Goal: Transaction & Acquisition: Purchase product/service

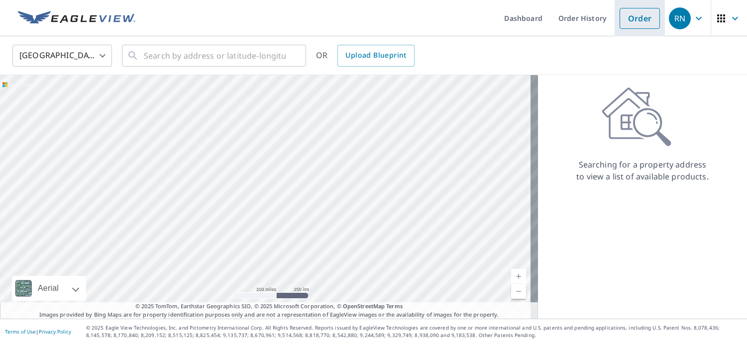
click at [632, 20] on link "Order" at bounding box center [640, 18] width 40 height 21
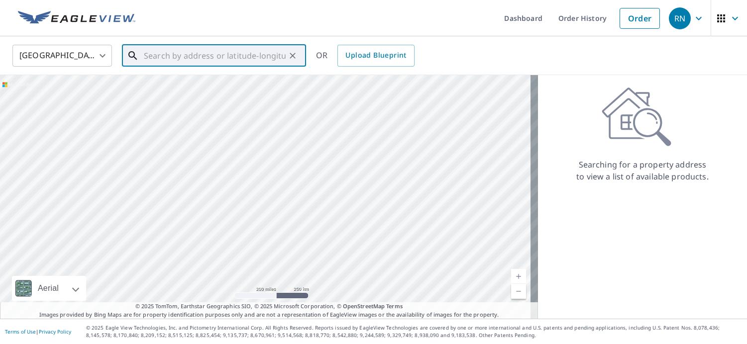
click at [240, 57] on input "text" at bounding box center [215, 56] width 142 height 28
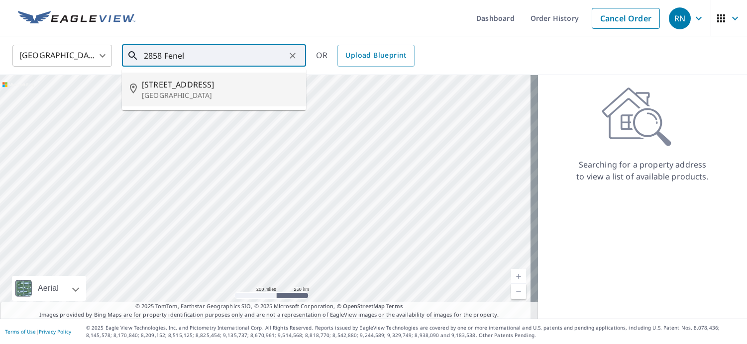
click at [179, 88] on span "[STREET_ADDRESS]" at bounding box center [220, 85] width 156 height 12
type input "[STREET_ADDRESS]"
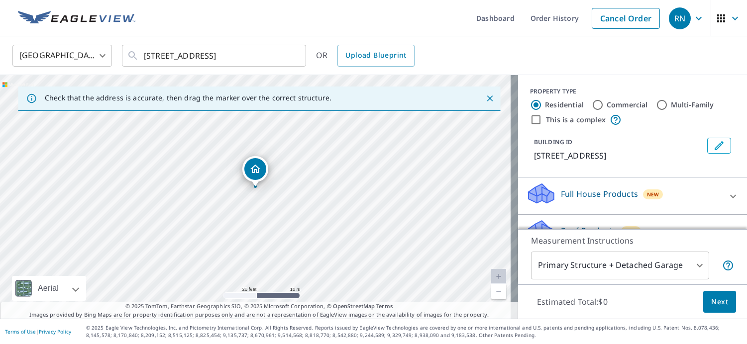
drag, startPoint x: 261, startPoint y: 189, endPoint x: 262, endPoint y: 200, distance: 11.0
click at [262, 200] on div "[STREET_ADDRESS]" at bounding box center [259, 197] width 518 height 244
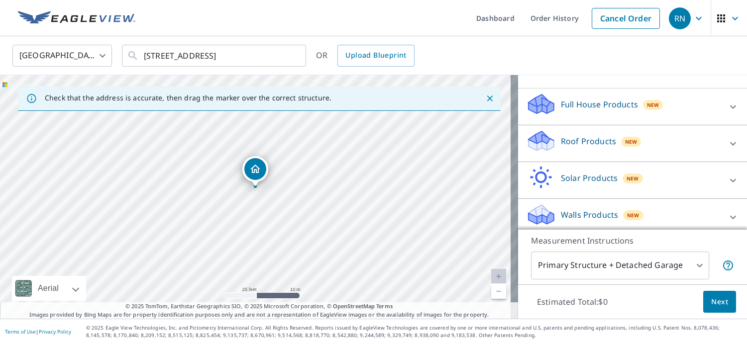
scroll to position [96, 0]
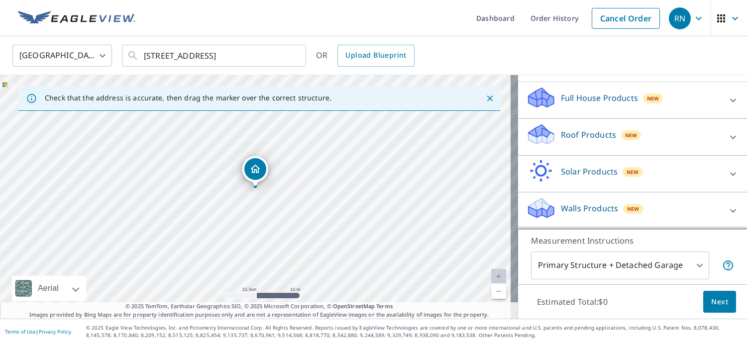
click at [588, 137] on p "Roof Products" at bounding box center [588, 135] width 55 height 12
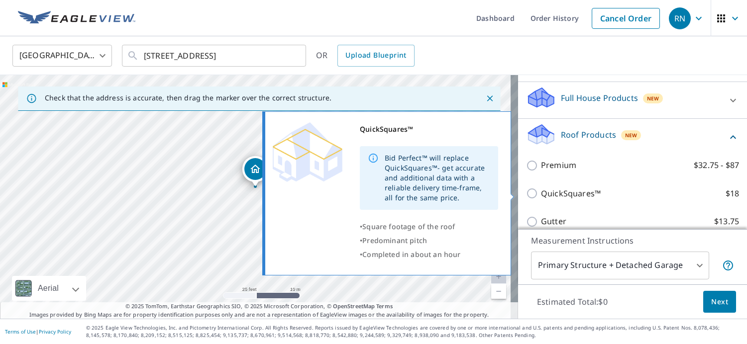
click at [527, 195] on input "QuickSquares™ $18" at bounding box center [533, 194] width 15 height 12
checkbox input "true"
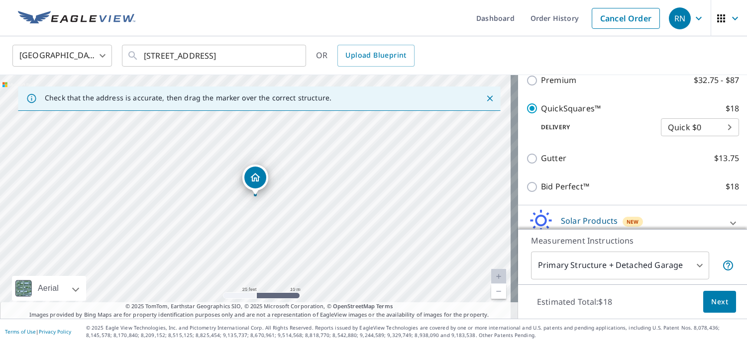
scroll to position [241, 0]
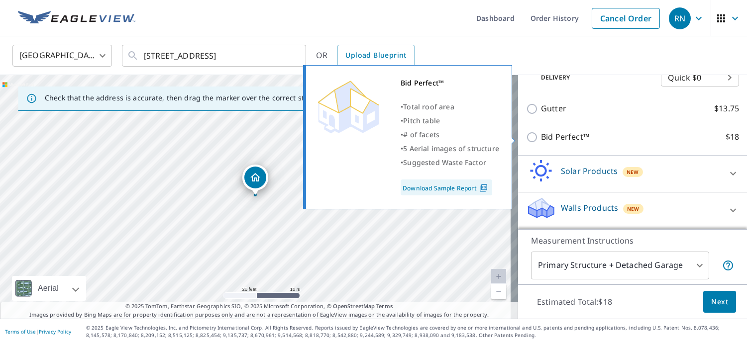
click at [545, 135] on p "Bid Perfect™" at bounding box center [565, 137] width 48 height 12
click at [541, 135] on input "Bid Perfect™ $18" at bounding box center [533, 137] width 15 height 12
checkbox input "true"
checkbox input "false"
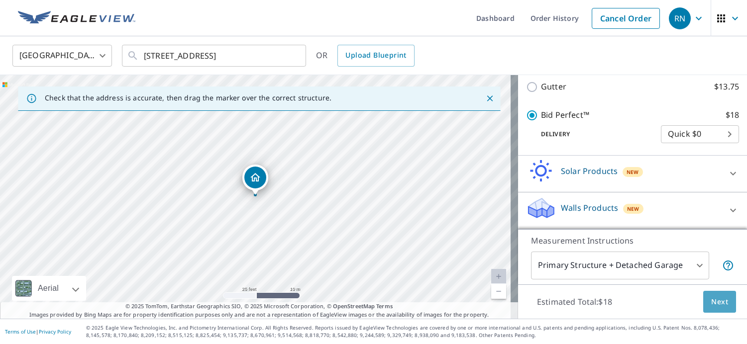
click at [713, 305] on span "Next" at bounding box center [719, 302] width 17 height 12
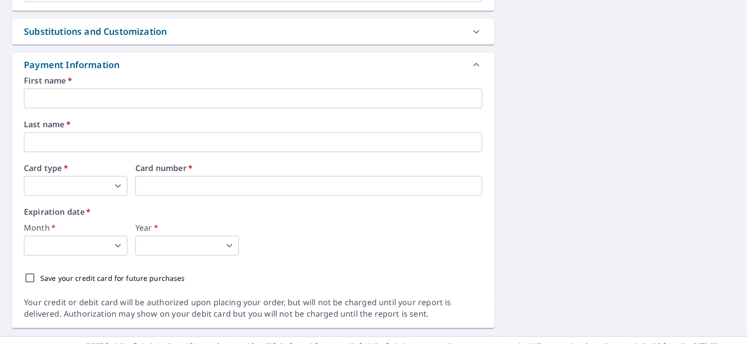
scroll to position [398, 0]
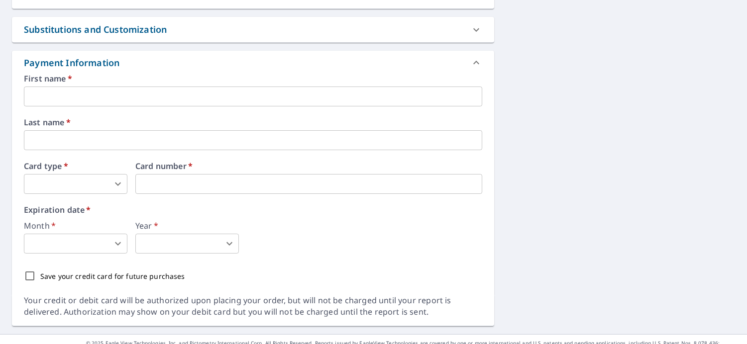
click at [76, 96] on input "text" at bounding box center [253, 97] width 458 height 20
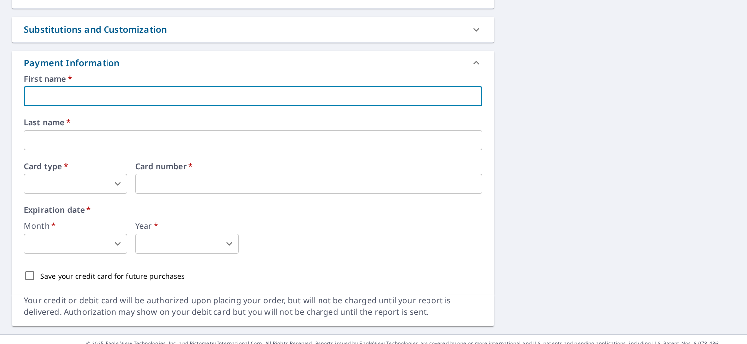
type input "[PERSON_NAME]"
type input "[EMAIL_ADDRESS][DOMAIN_NAME]"
type input "[PERSON_NAME]"
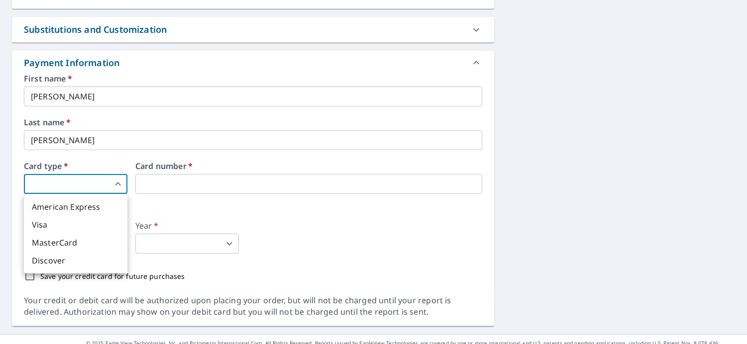
click at [95, 181] on body "RN RN Dashboard Order History Cancel Order RN Dashboard / Finalize Order Finali…" at bounding box center [373, 172] width 747 height 344
click at [59, 225] on li "Visa" at bounding box center [76, 225] width 104 height 18
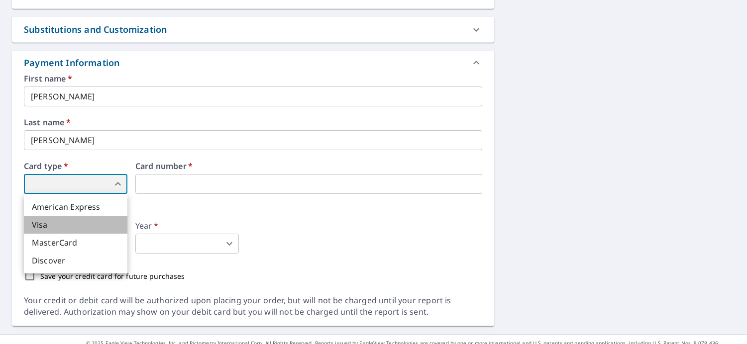
type input "2"
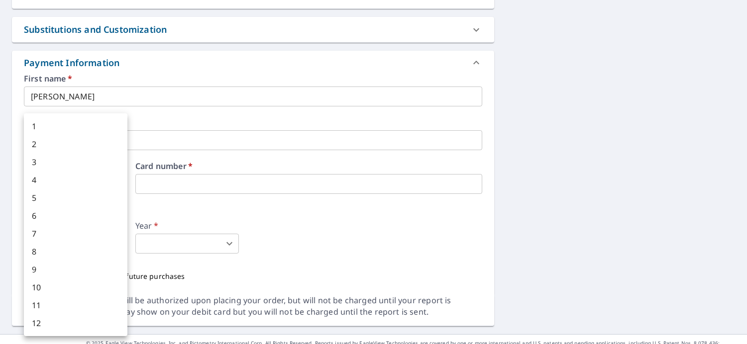
click at [101, 247] on body "RN RN Dashboard Order History Cancel Order RN Dashboard / Finalize Order Finali…" at bounding box center [373, 172] width 747 height 344
click at [47, 252] on li "8" at bounding box center [76, 252] width 104 height 18
type input "8"
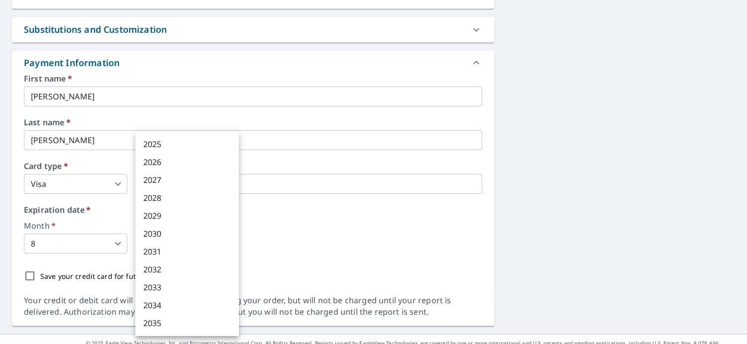
click at [228, 243] on body "RN RN Dashboard Order History Cancel Order RN Dashboard / Finalize Order Finali…" at bounding box center [373, 172] width 747 height 344
click at [179, 200] on li "2028" at bounding box center [187, 198] width 104 height 18
type input "2028"
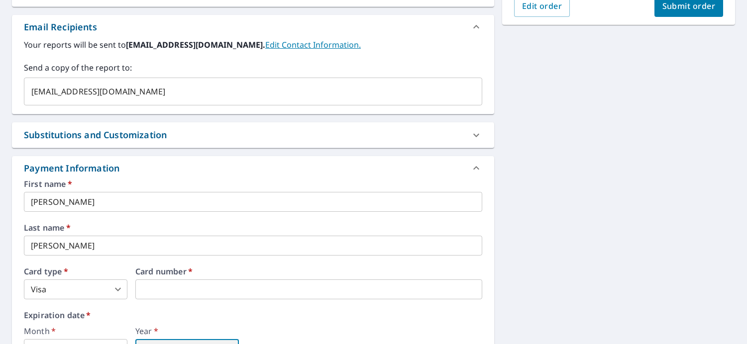
scroll to position [264, 0]
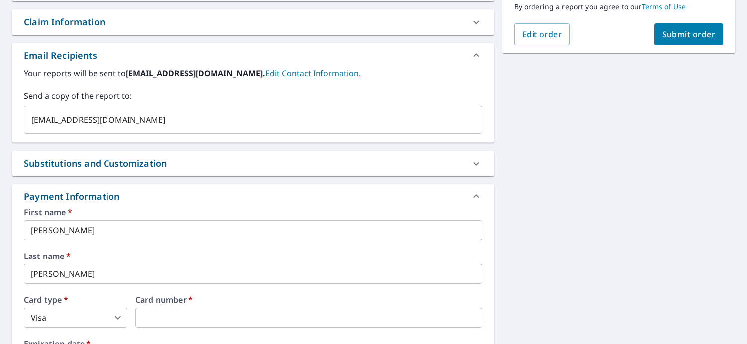
click at [682, 40] on button "Submit order" at bounding box center [688, 34] width 69 height 22
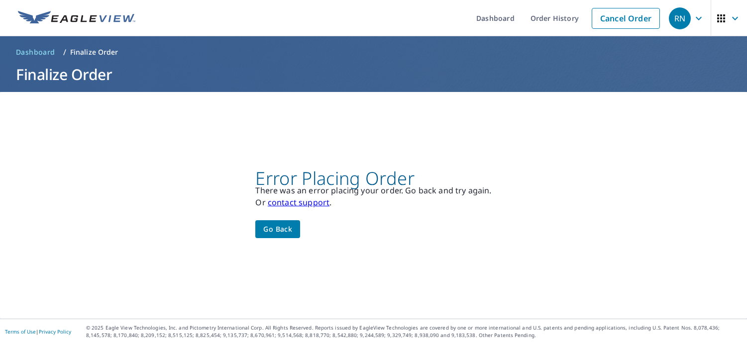
scroll to position [0, 0]
click at [278, 231] on span "Go back" at bounding box center [277, 229] width 29 height 12
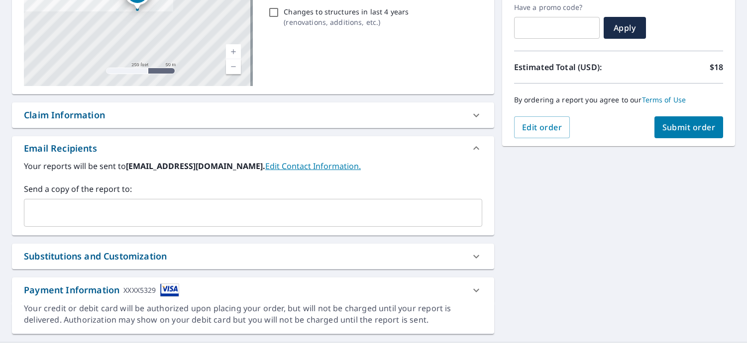
scroll to position [195, 0]
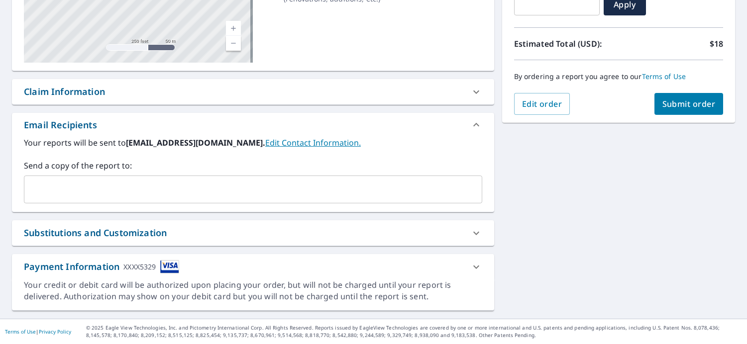
click at [335, 233] on div "Substitutions and Customization" at bounding box center [244, 232] width 440 height 13
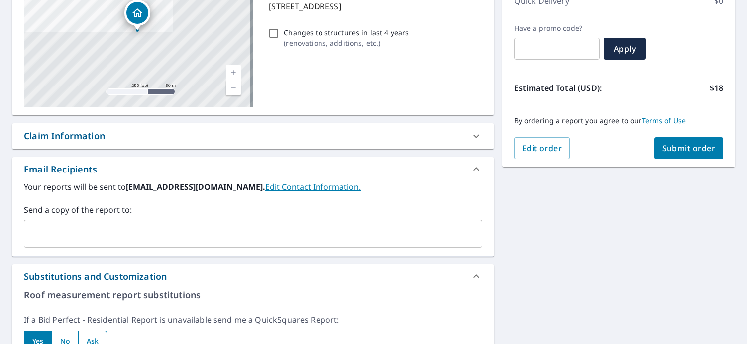
scroll to position [145, 0]
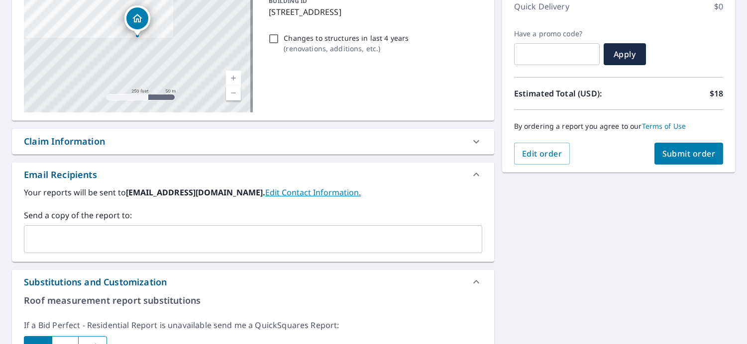
click at [470, 282] on icon at bounding box center [476, 282] width 12 height 12
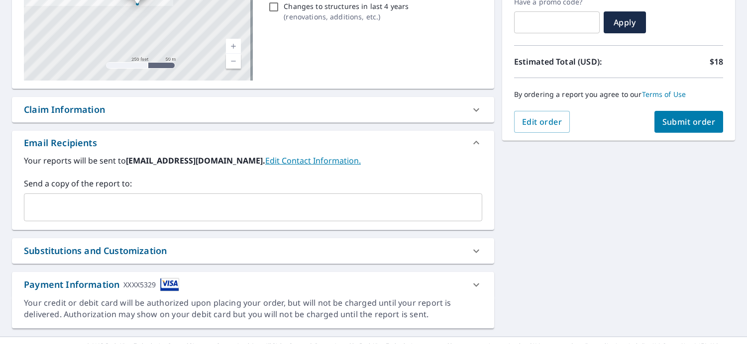
scroll to position [195, 0]
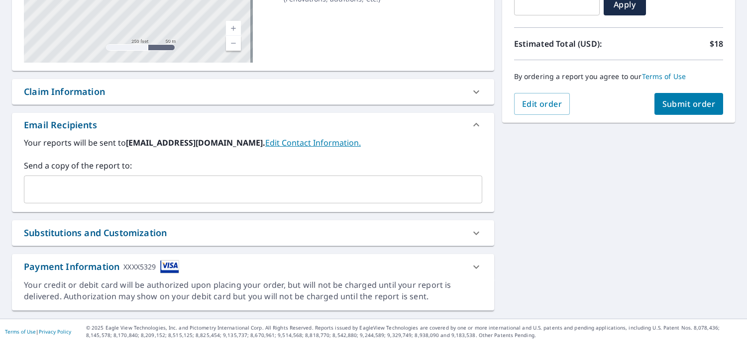
click at [222, 278] on div "Payment Information XXXX5329" at bounding box center [253, 266] width 482 height 25
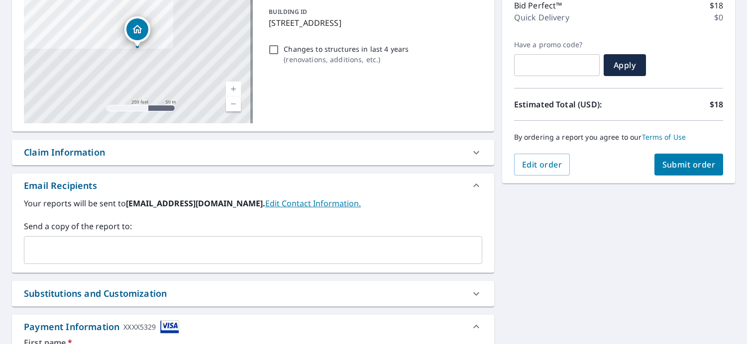
scroll to position [165, 0]
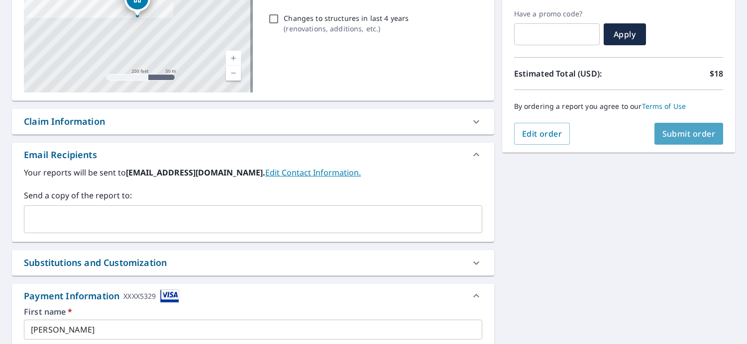
click at [681, 131] on span "Submit order" at bounding box center [688, 133] width 53 height 11
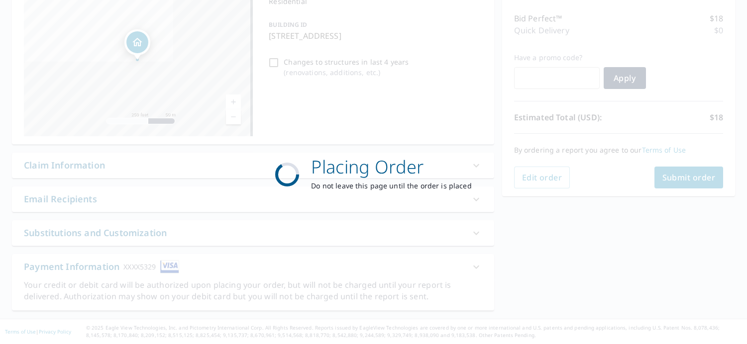
scroll to position [121, 0]
